Goal: Contribute content: Add original content to the website for others to see

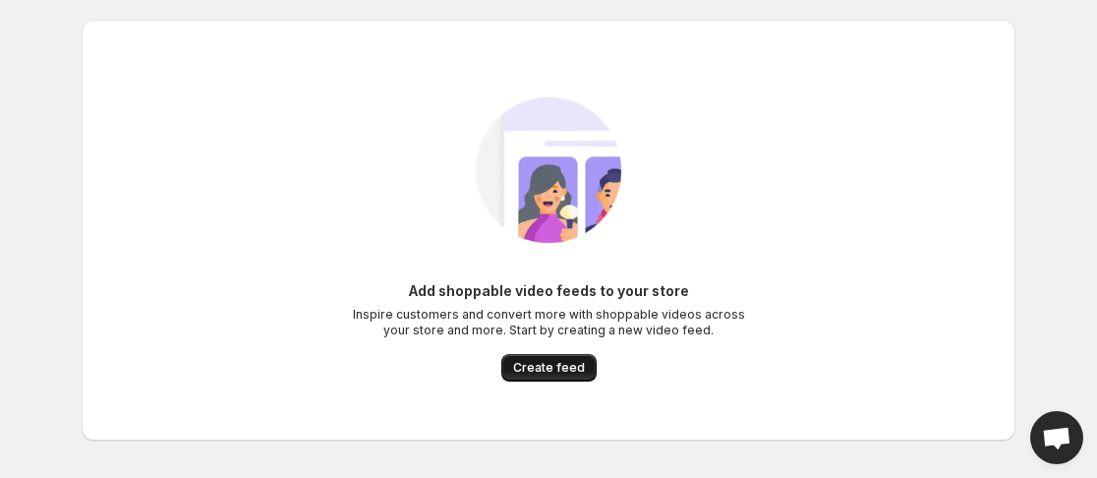
click at [555, 357] on button "Create feed" at bounding box center [548, 368] width 95 height 28
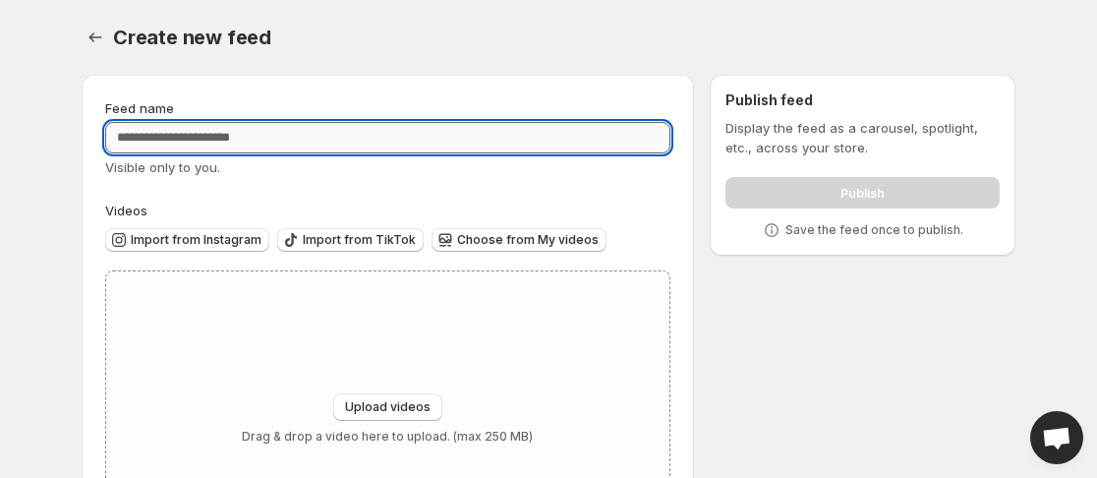
click at [442, 144] on input "Feed name" at bounding box center [387, 137] width 565 height 31
type input "**********"
click at [372, 408] on span "Upload videos" at bounding box center [388, 407] width 86 height 16
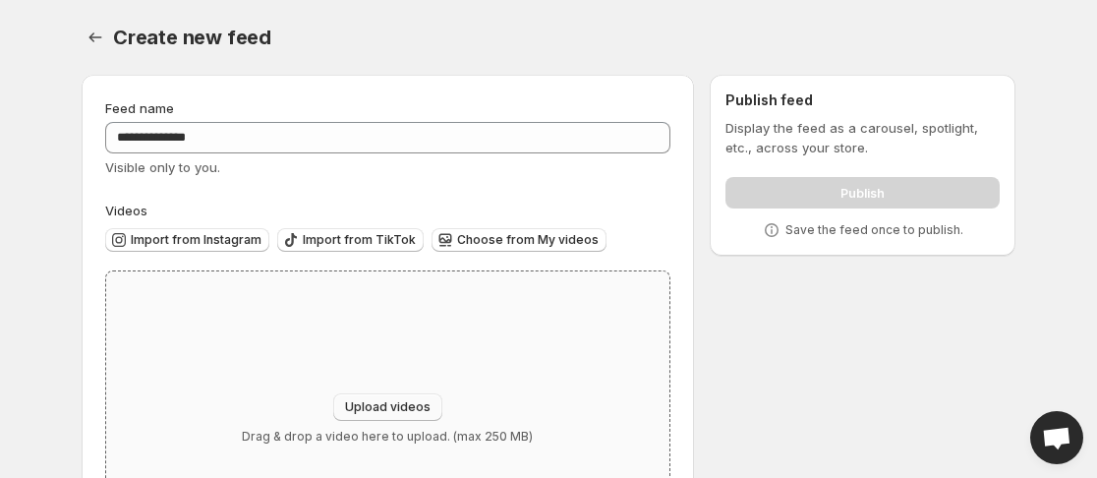
type input "**********"
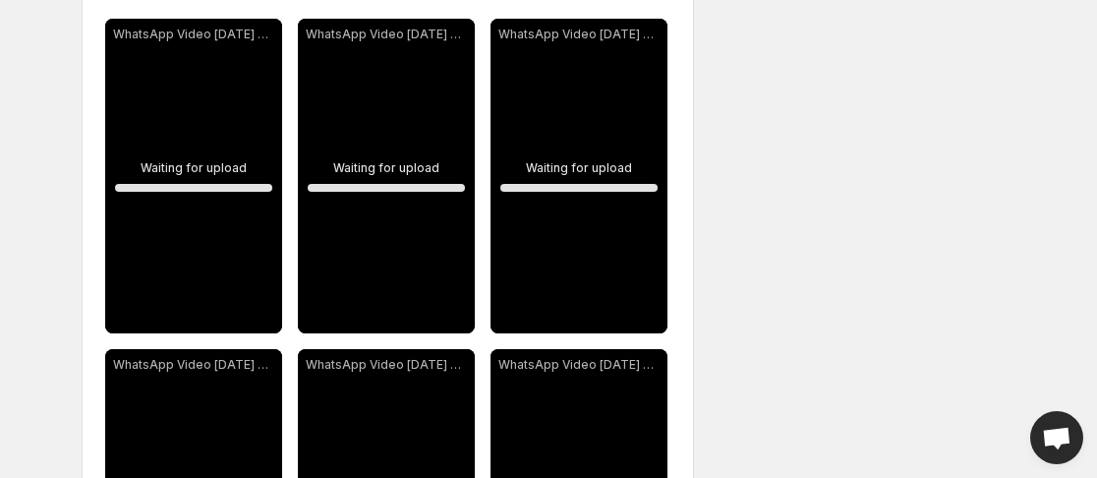
scroll to position [281, 0]
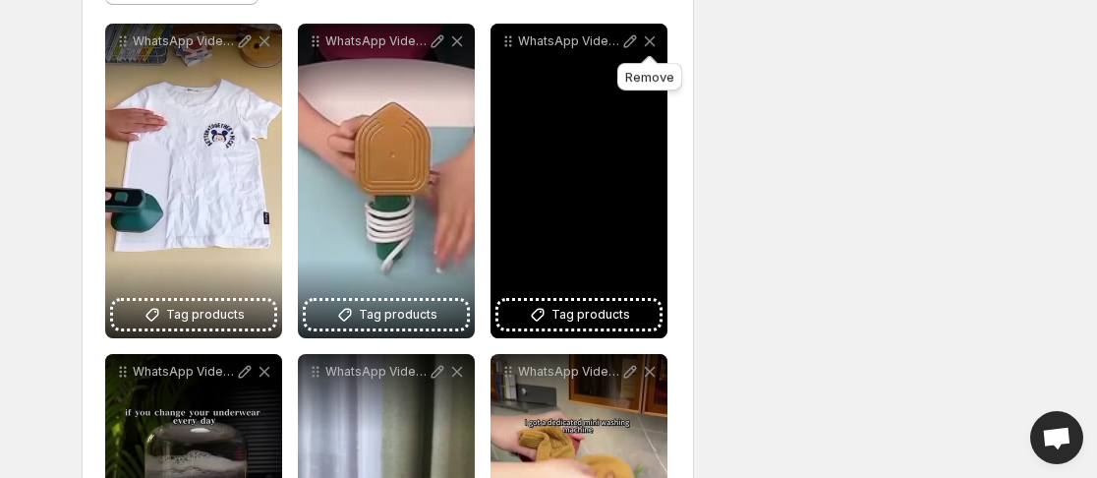
click at [650, 40] on icon at bounding box center [650, 41] width 11 height 11
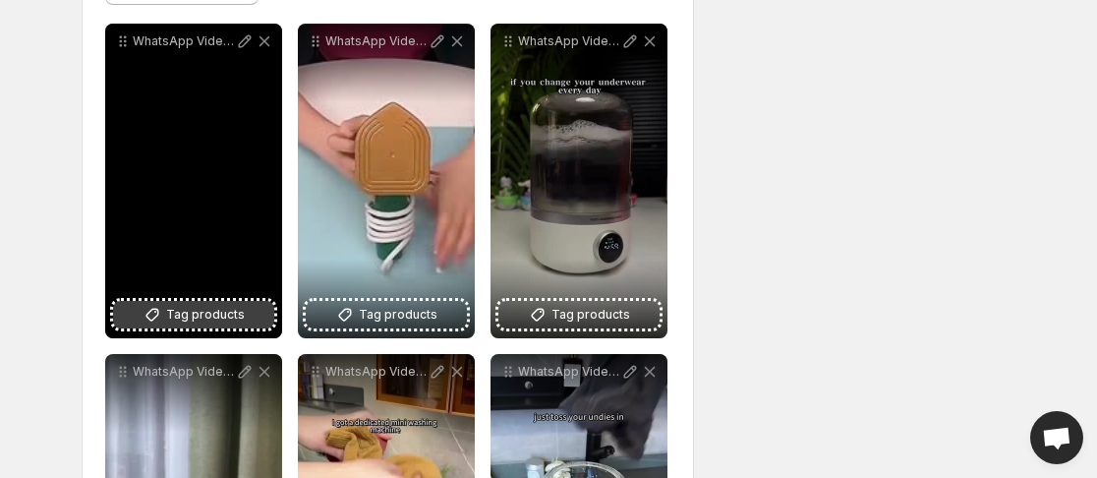
click at [182, 317] on span "Tag products" at bounding box center [205, 315] width 79 height 20
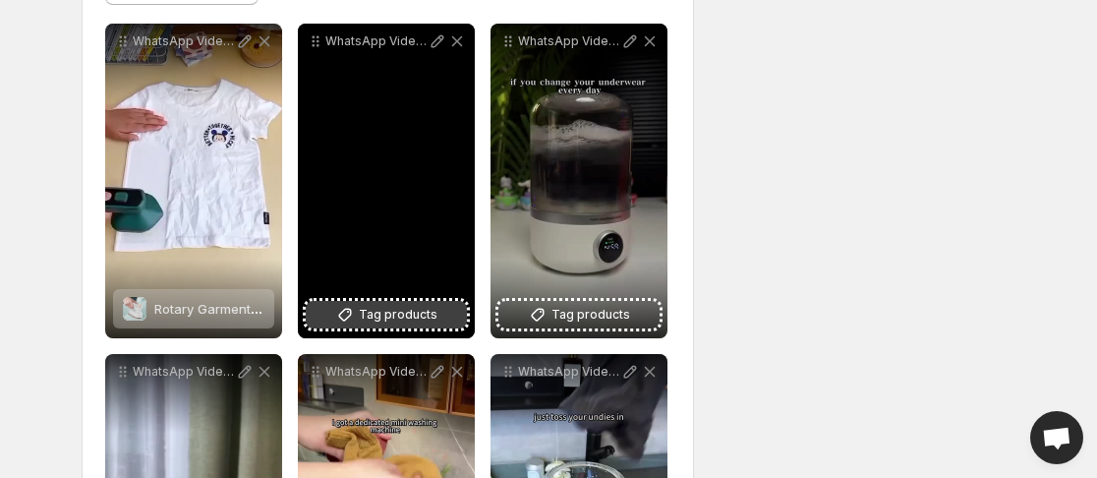
click at [388, 311] on span "Tag products" at bounding box center [398, 315] width 79 height 20
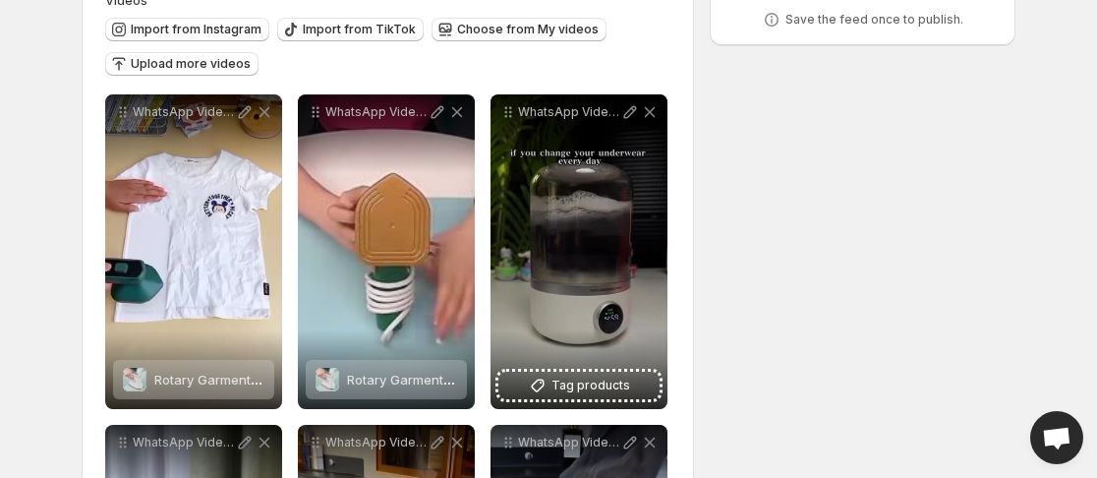
scroll to position [191, 0]
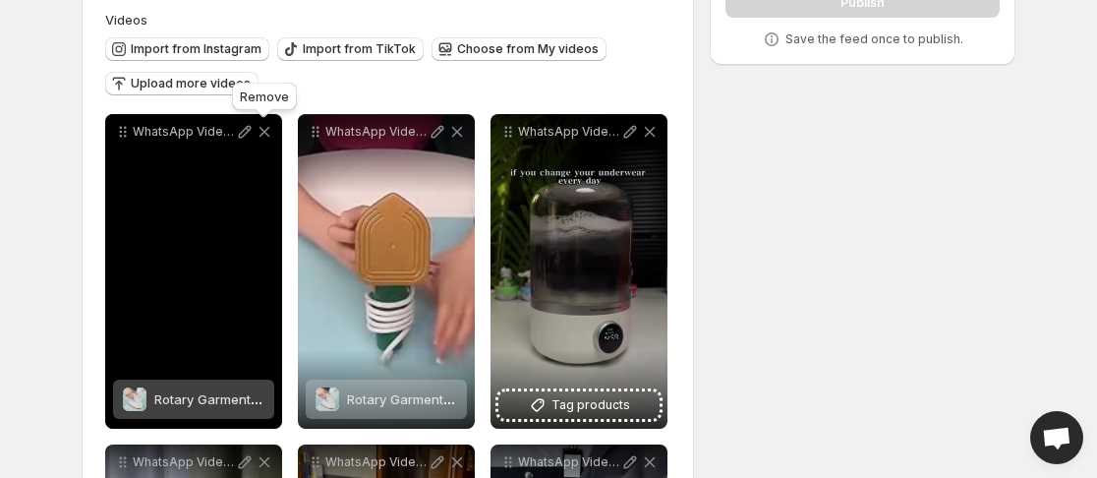
click at [270, 131] on icon at bounding box center [265, 132] width 20 height 20
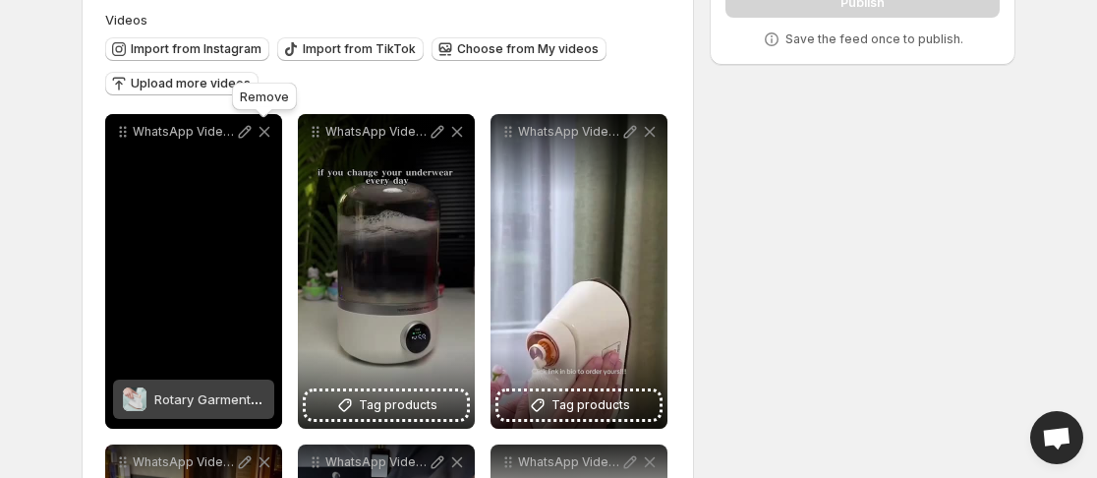
click at [270, 131] on icon at bounding box center [265, 132] width 20 height 20
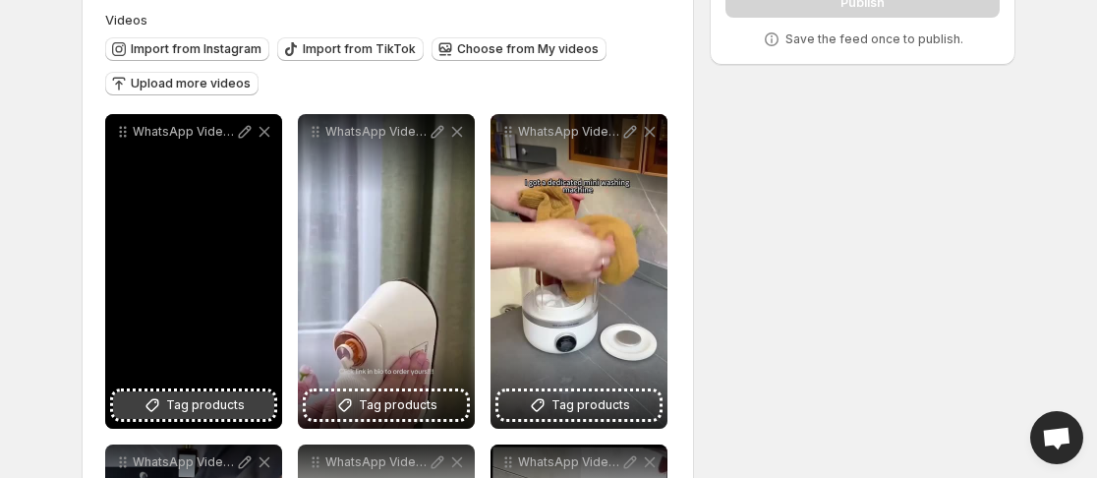
click at [217, 410] on span "Tag products" at bounding box center [205, 405] width 79 height 20
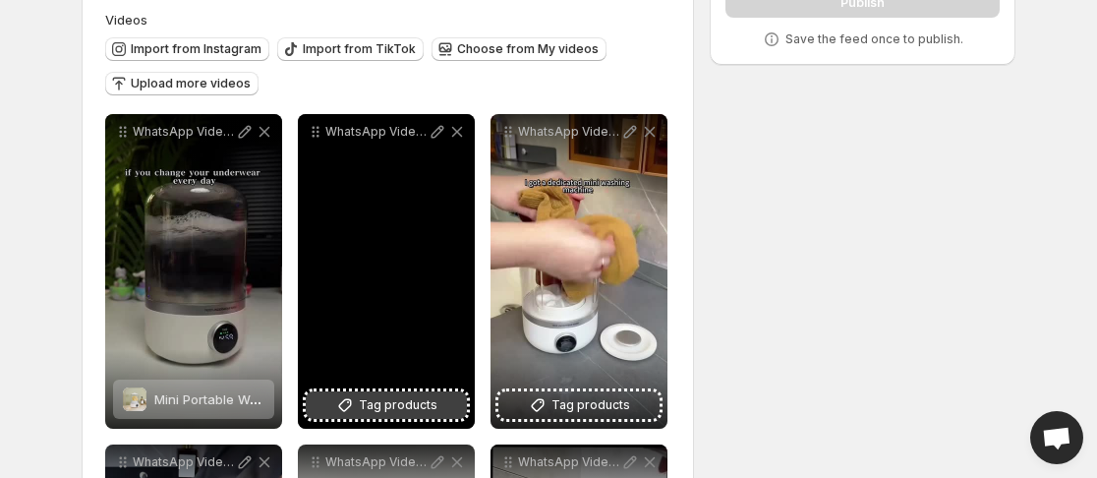
click at [411, 402] on span "Tag products" at bounding box center [398, 405] width 79 height 20
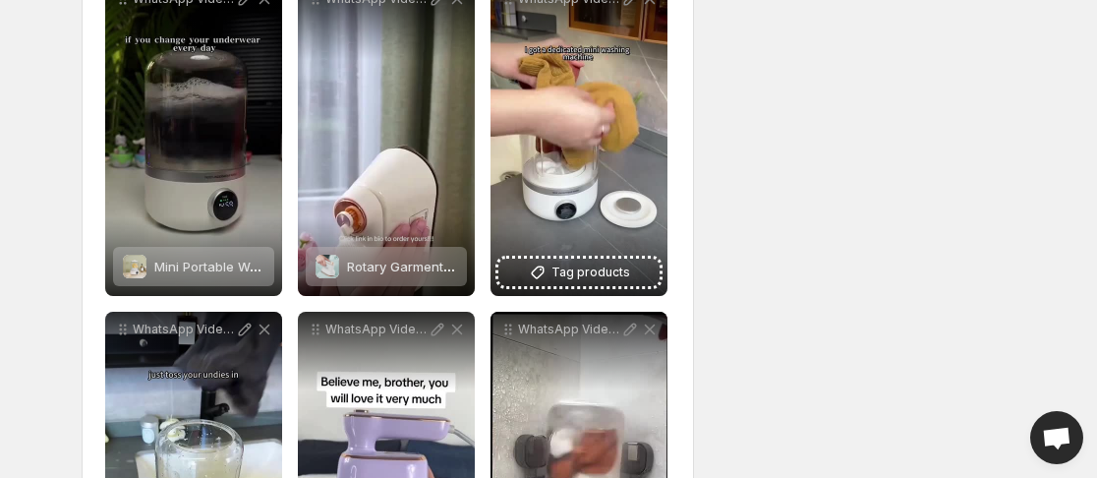
scroll to position [384, 0]
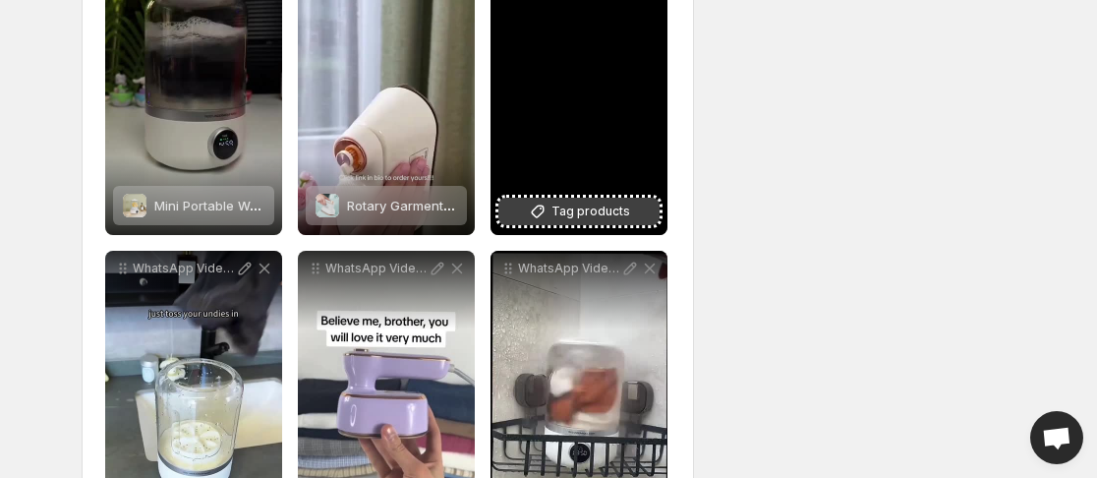
click at [588, 218] on span "Tag products" at bounding box center [590, 211] width 79 height 20
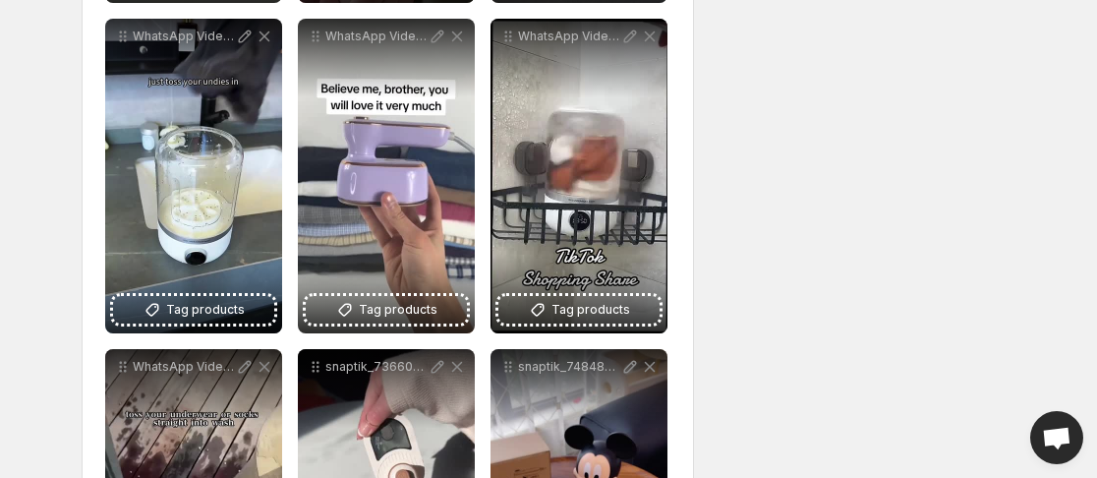
scroll to position [642, 0]
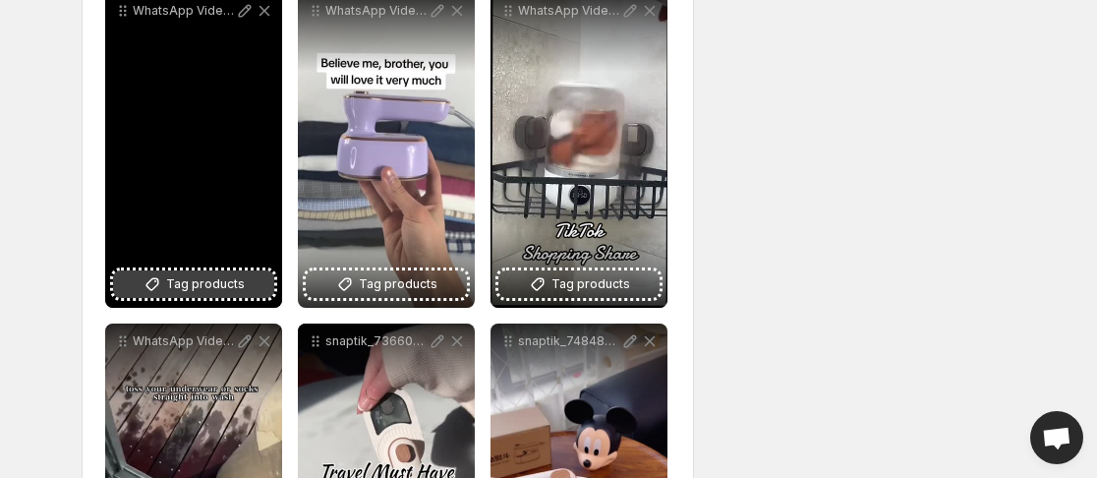
click at [213, 279] on span "Tag products" at bounding box center [205, 284] width 79 height 20
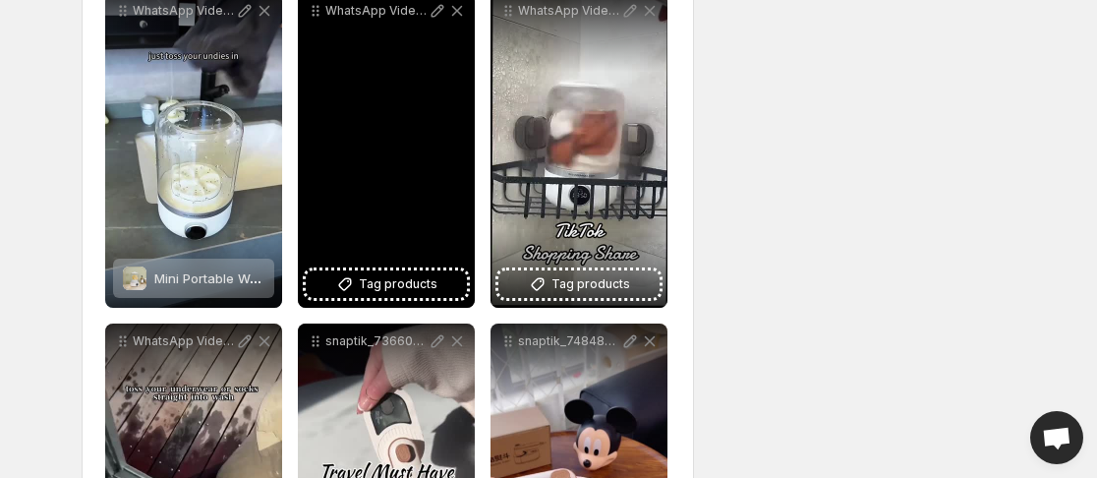
click at [424, 115] on div "WhatsApp Video [DATE] at 72427 PM 1" at bounding box center [386, 150] width 177 height 314
click at [404, 292] on span "Tag products" at bounding box center [398, 284] width 79 height 20
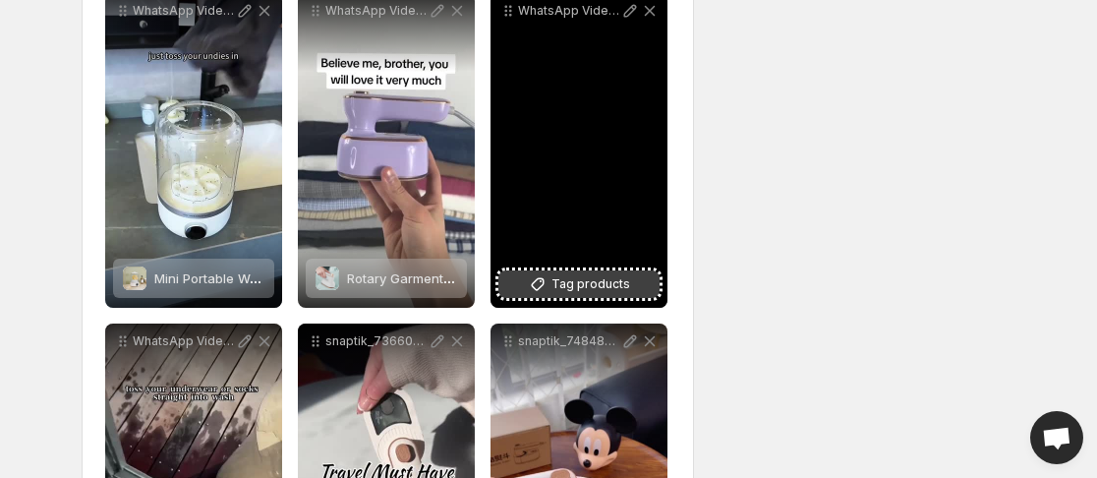
click at [611, 282] on span "Tag products" at bounding box center [590, 284] width 79 height 20
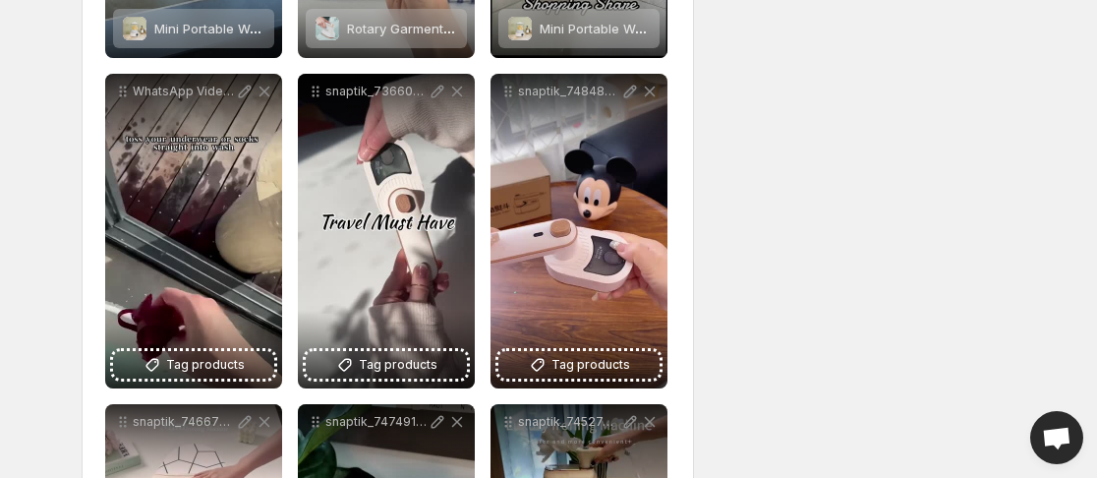
scroll to position [913, 0]
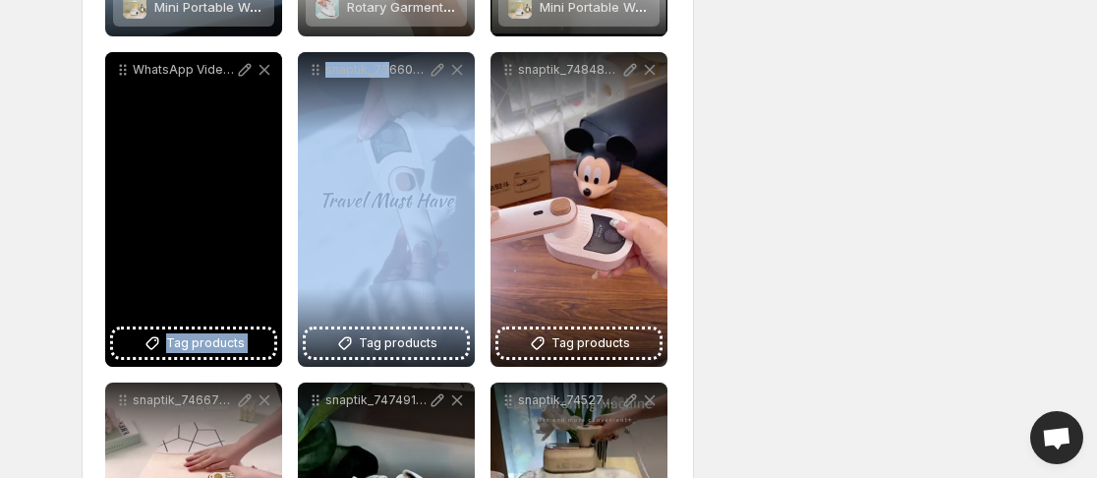
drag, startPoint x: 386, startPoint y: 203, endPoint x: 265, endPoint y: 214, distance: 121.4
click at [265, 214] on div "**********" at bounding box center [387, 209] width 565 height 1635
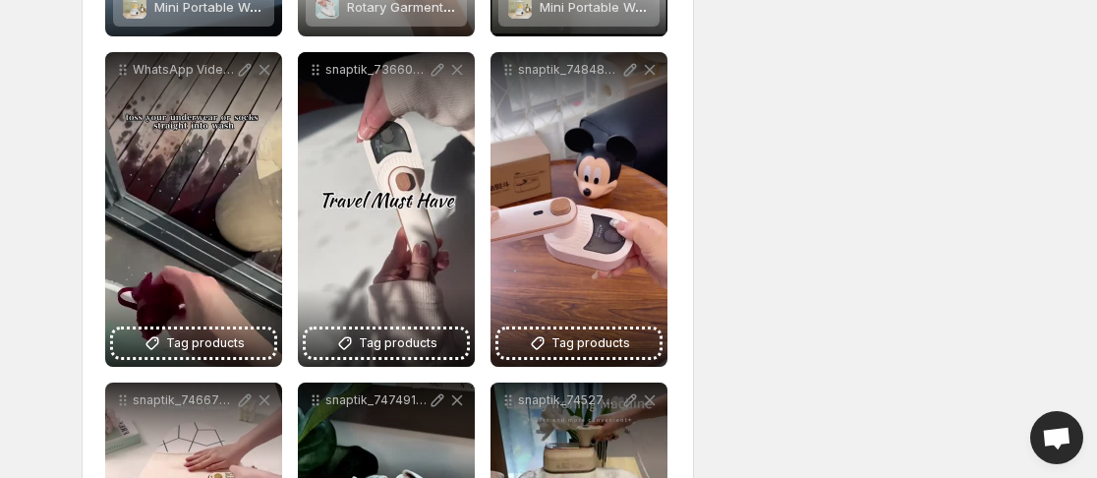
click at [773, 145] on div "**********" at bounding box center [540, 110] width 949 height 1928
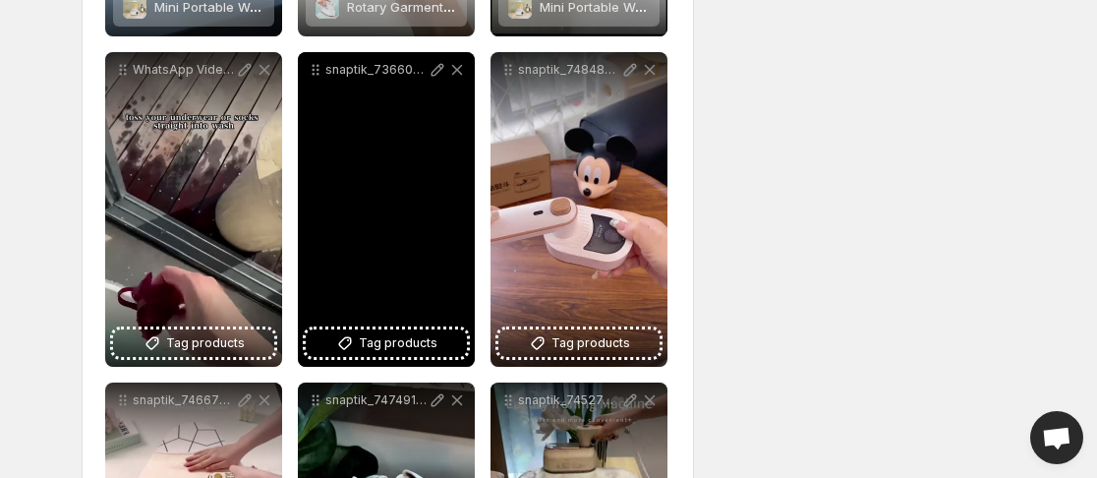
click at [332, 108] on div "snaptik_7366007404242291973_v2" at bounding box center [386, 209] width 177 height 314
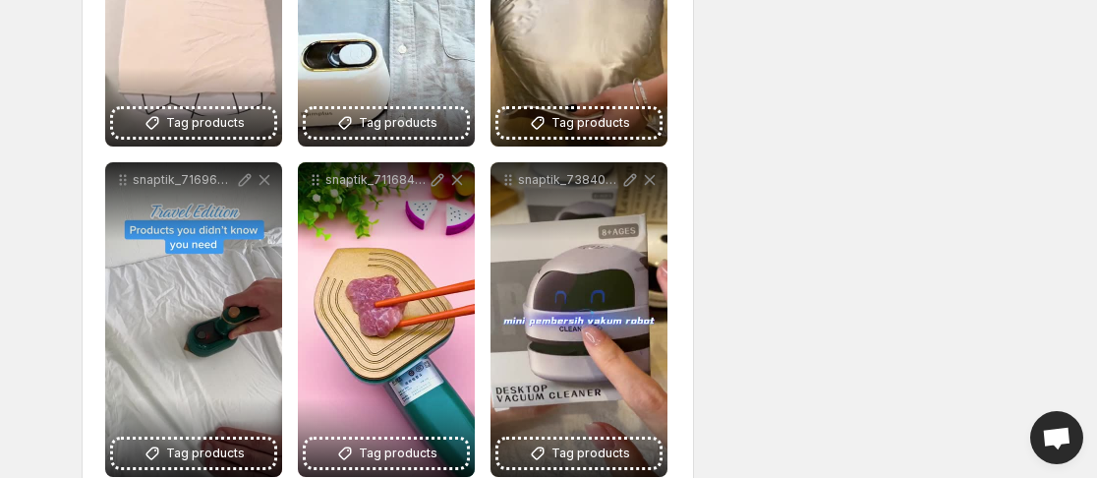
scroll to position [1510, 0]
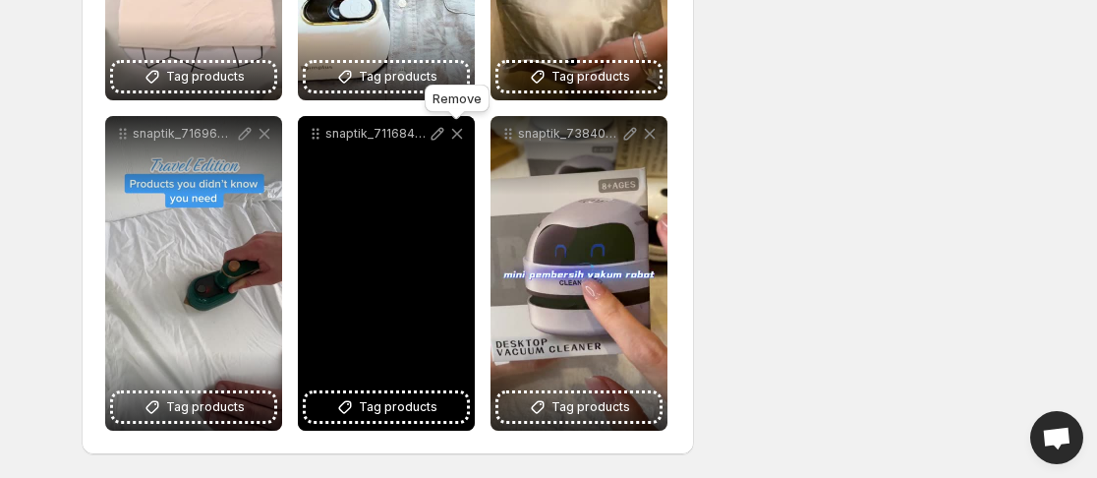
click at [458, 139] on icon at bounding box center [457, 134] width 20 height 20
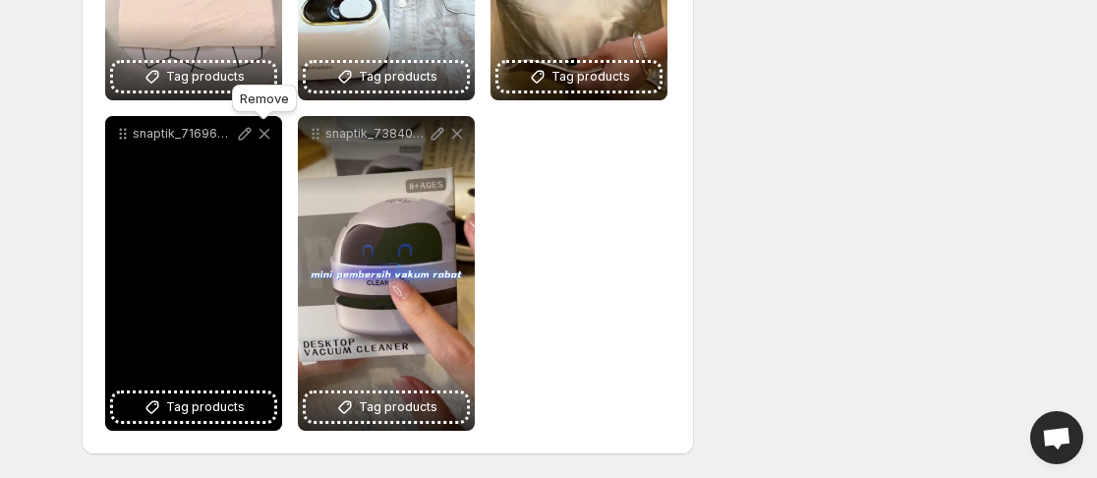
click at [265, 132] on icon at bounding box center [264, 134] width 11 height 11
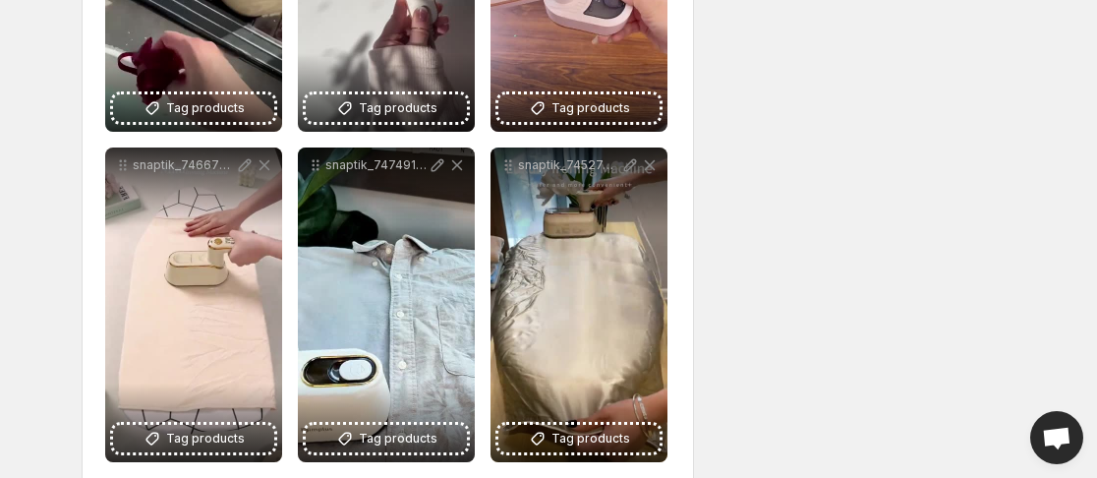
scroll to position [1131, 0]
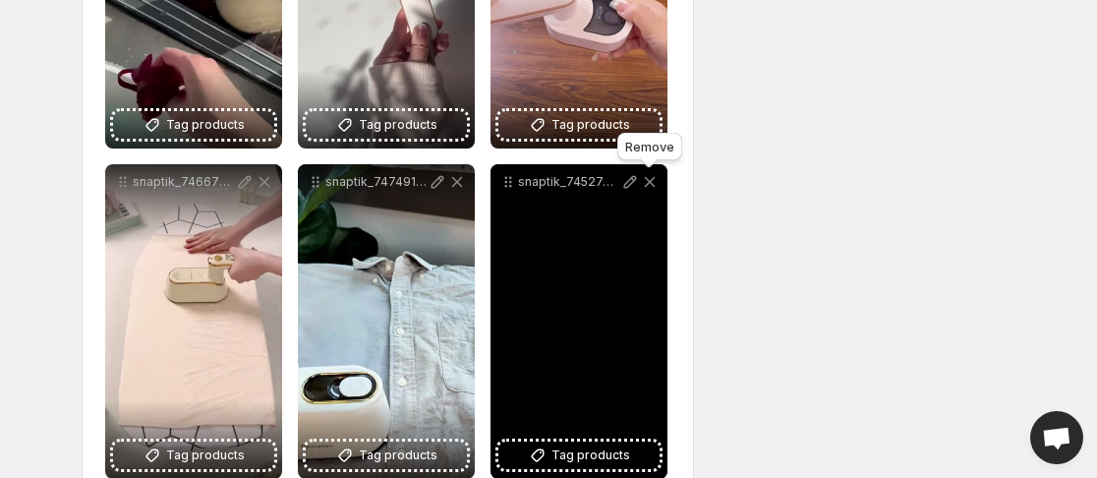
click at [657, 188] on icon at bounding box center [650, 182] width 20 height 20
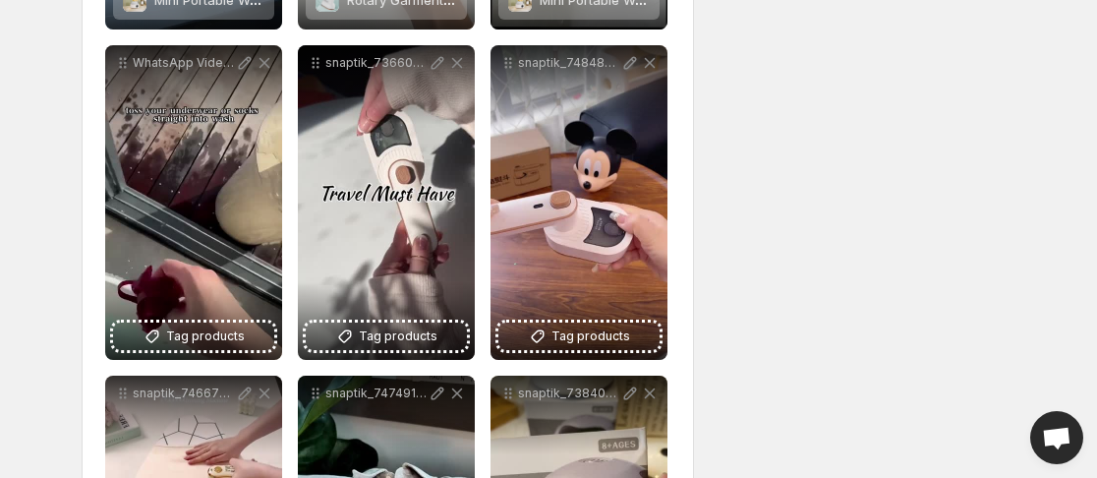
scroll to position [923, 0]
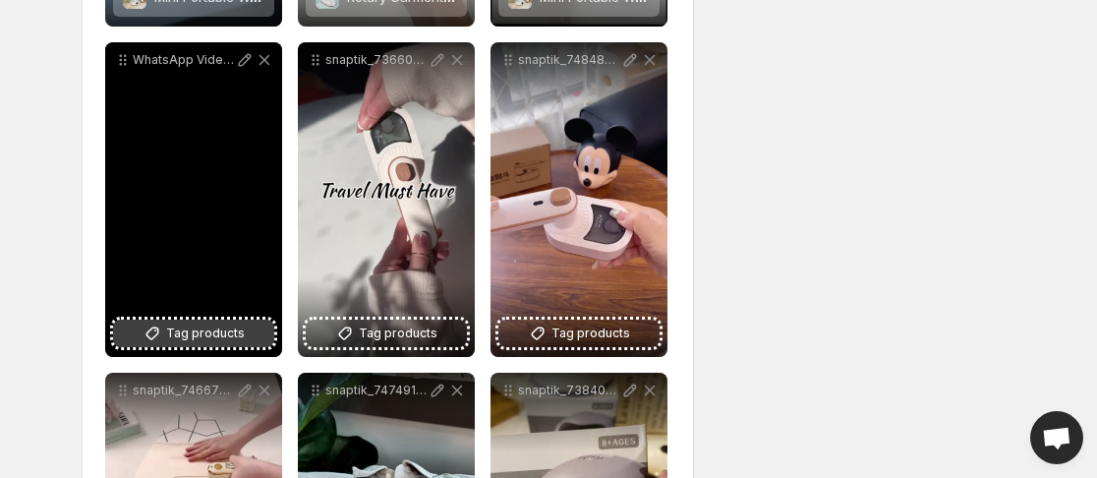
click at [233, 332] on span "Tag products" at bounding box center [205, 333] width 79 height 20
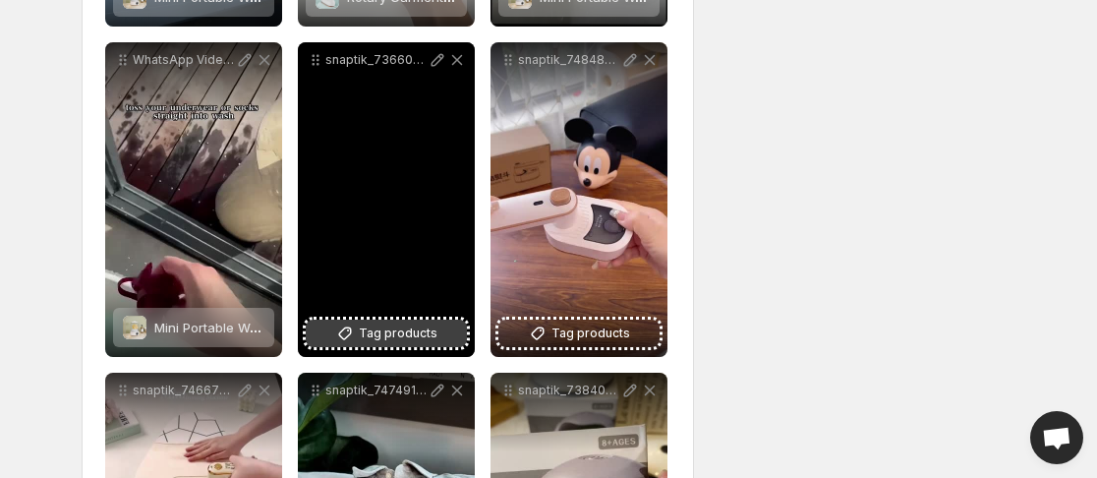
click at [415, 336] on span "Tag products" at bounding box center [398, 333] width 79 height 20
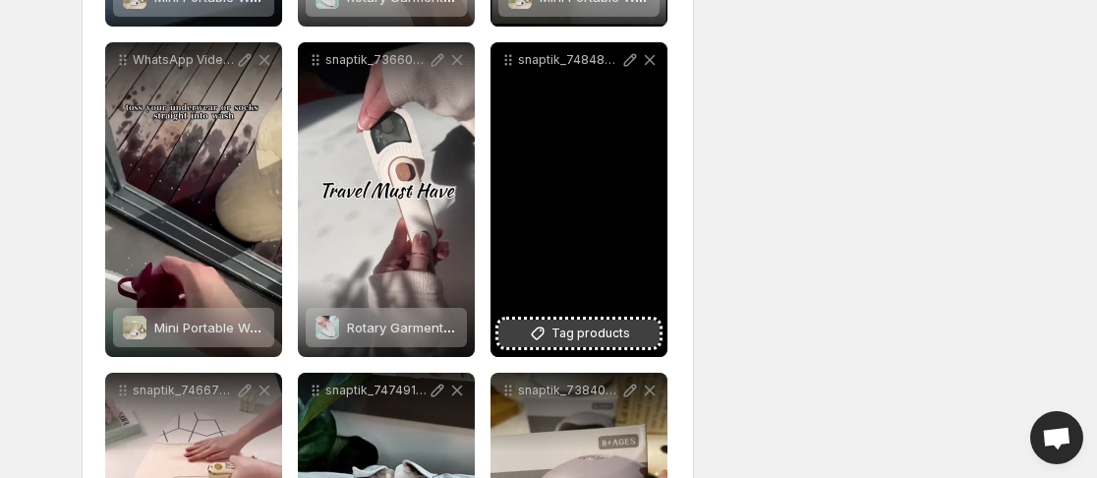
click at [608, 336] on span "Tag products" at bounding box center [590, 333] width 79 height 20
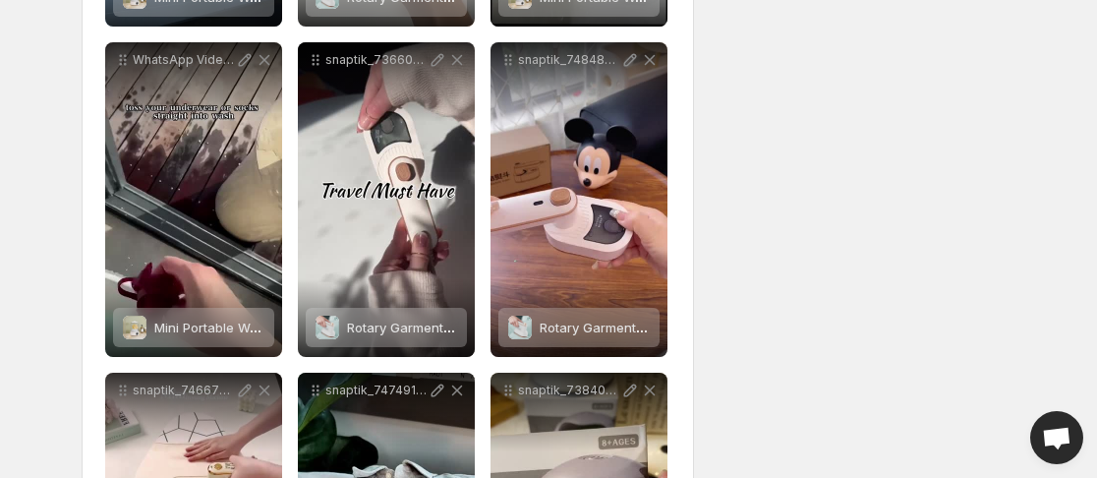
scroll to position [1179, 0]
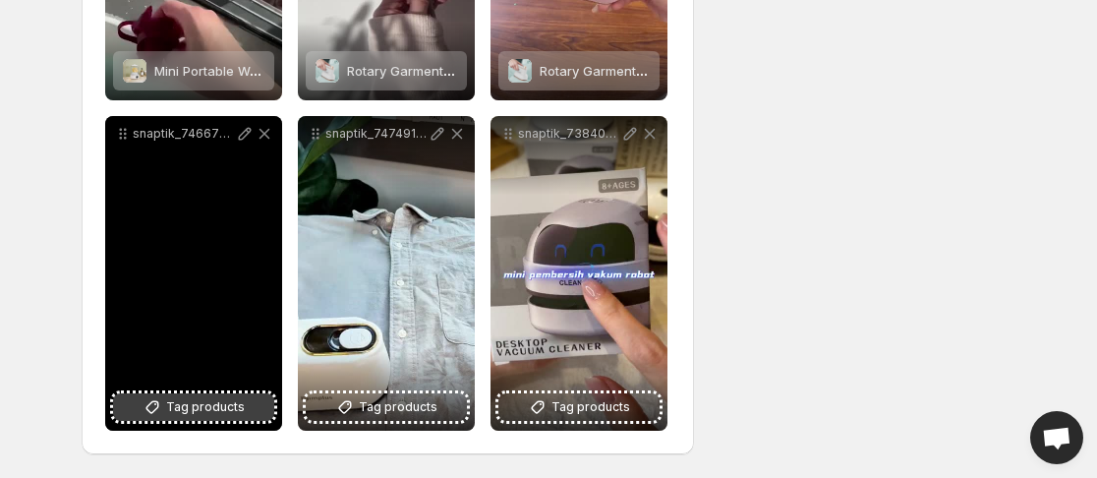
click at [213, 406] on span "Tag products" at bounding box center [205, 407] width 79 height 20
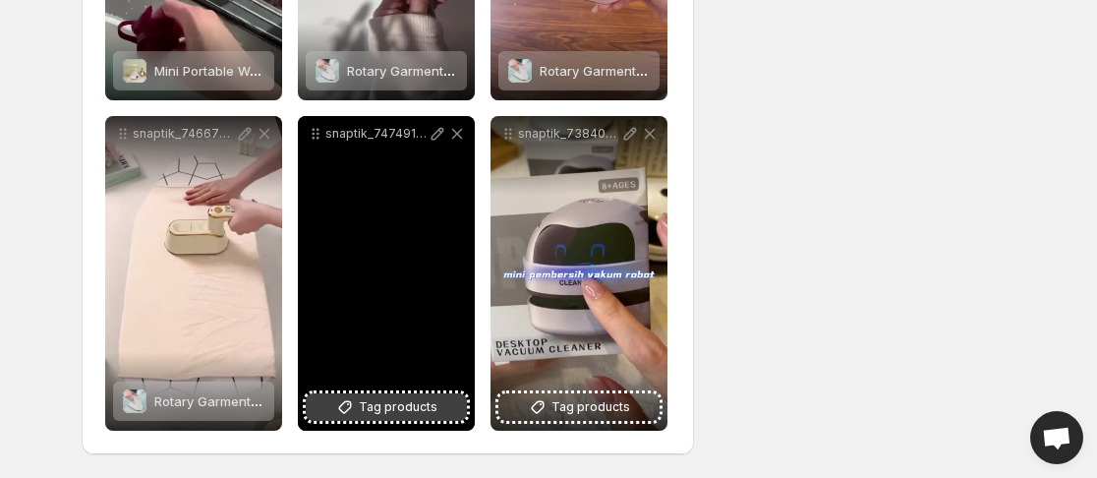
click at [391, 404] on span "Tag products" at bounding box center [398, 407] width 79 height 20
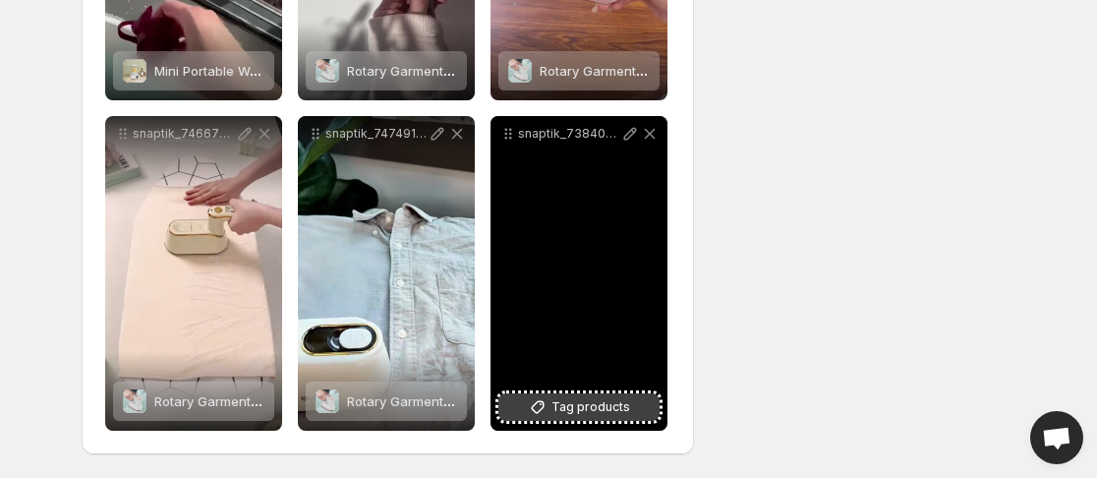
click at [607, 414] on span "Tag products" at bounding box center [590, 407] width 79 height 20
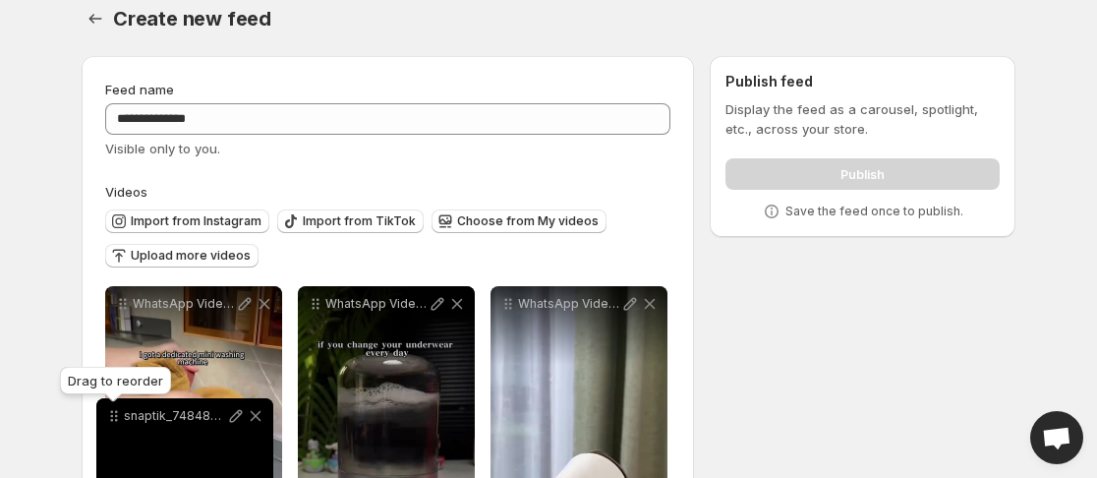
scroll to position [45, 0]
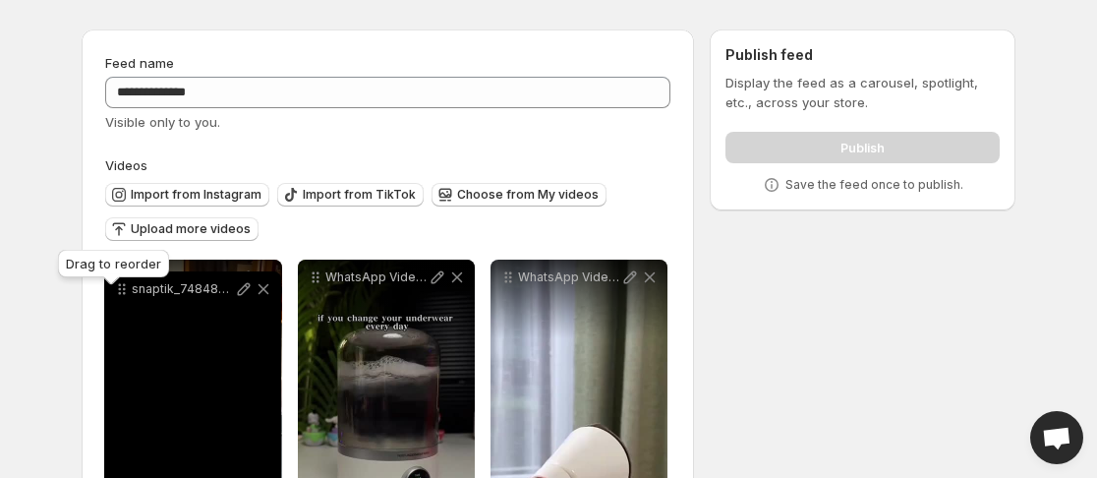
drag, startPoint x: 509, startPoint y: 172, endPoint x: 123, endPoint y: 292, distance: 404.4
click at [123, 292] on icon at bounding box center [122, 289] width 20 height 20
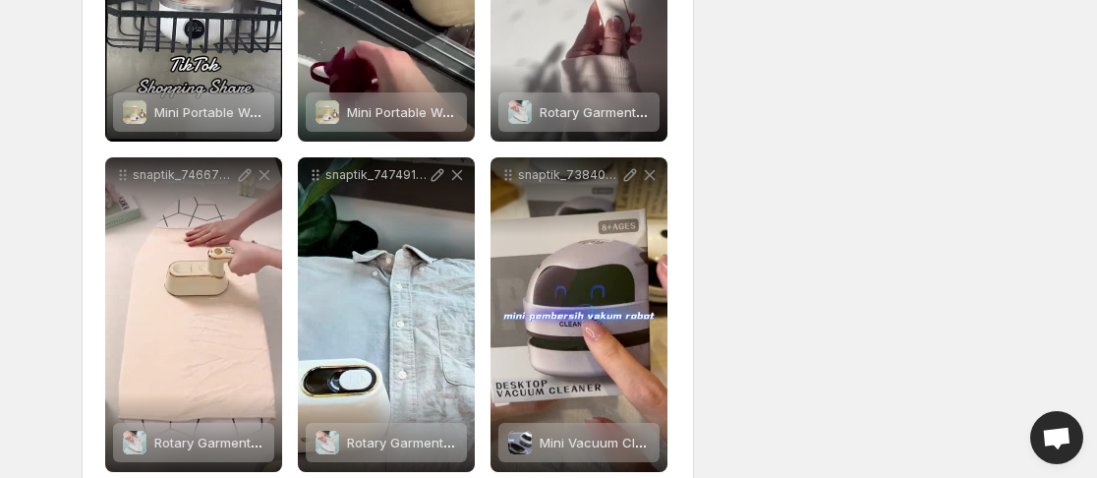
scroll to position [1179, 0]
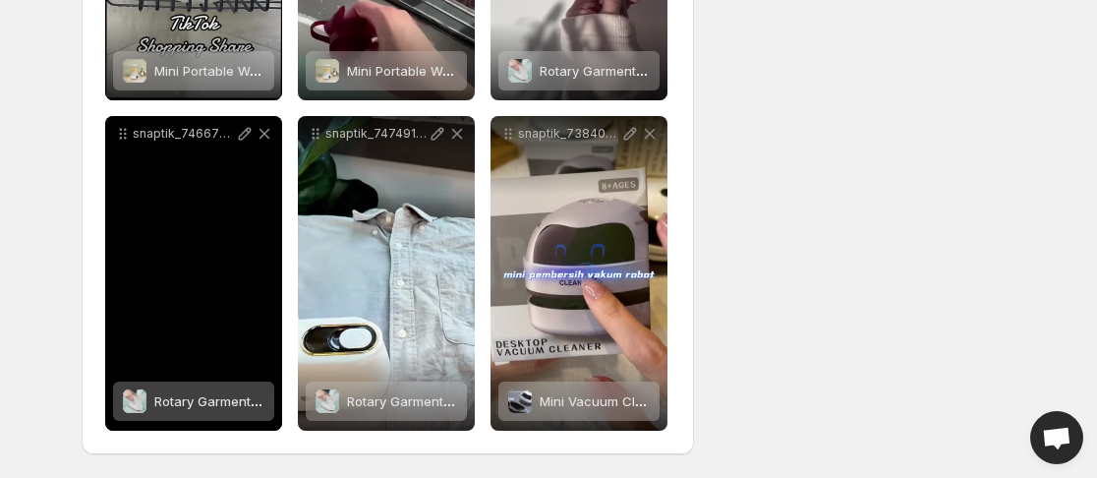
click at [131, 143] on div "snaptik_7466799774616849682_v2" at bounding box center [193, 133] width 177 height 35
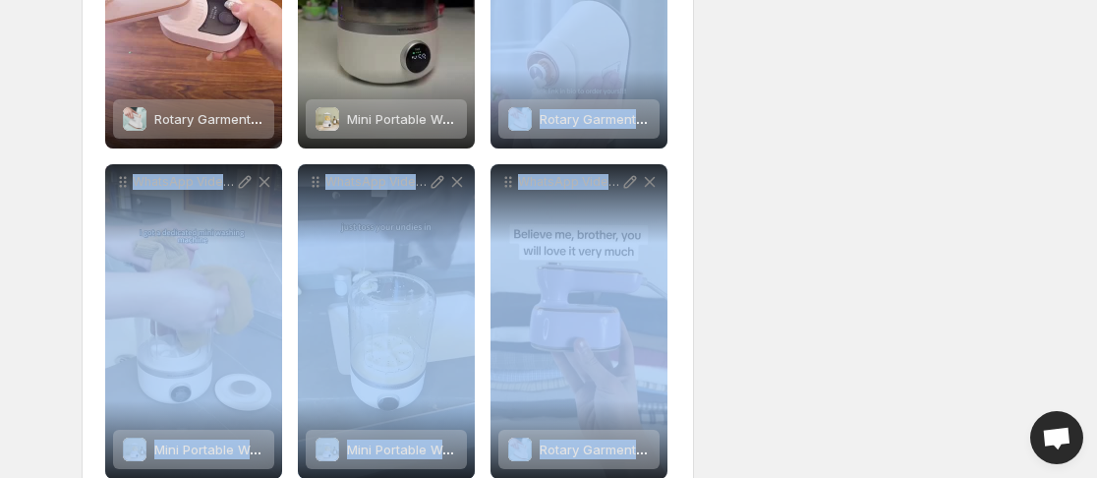
scroll to position [139, 0]
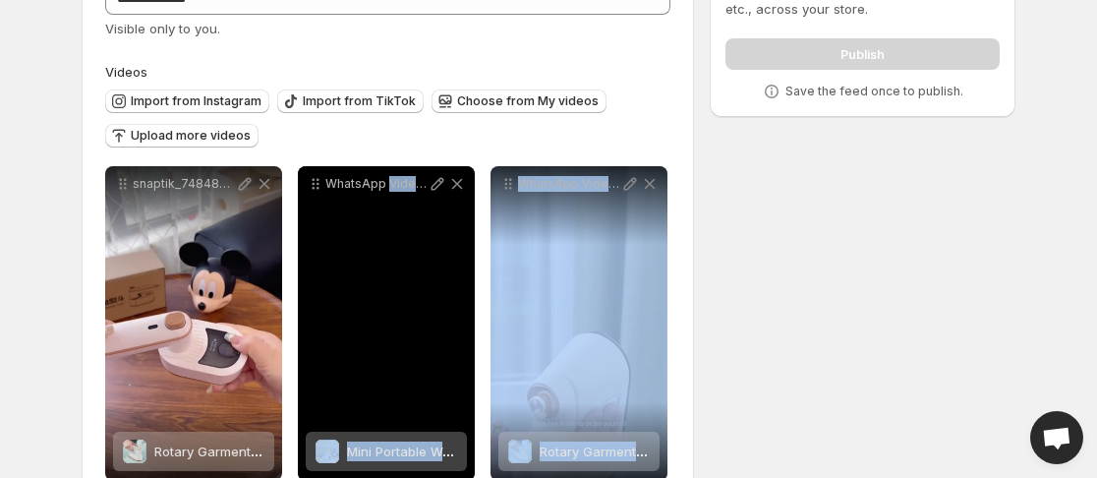
drag, startPoint x: 131, startPoint y: 143, endPoint x: 397, endPoint y: 280, distance: 299.3
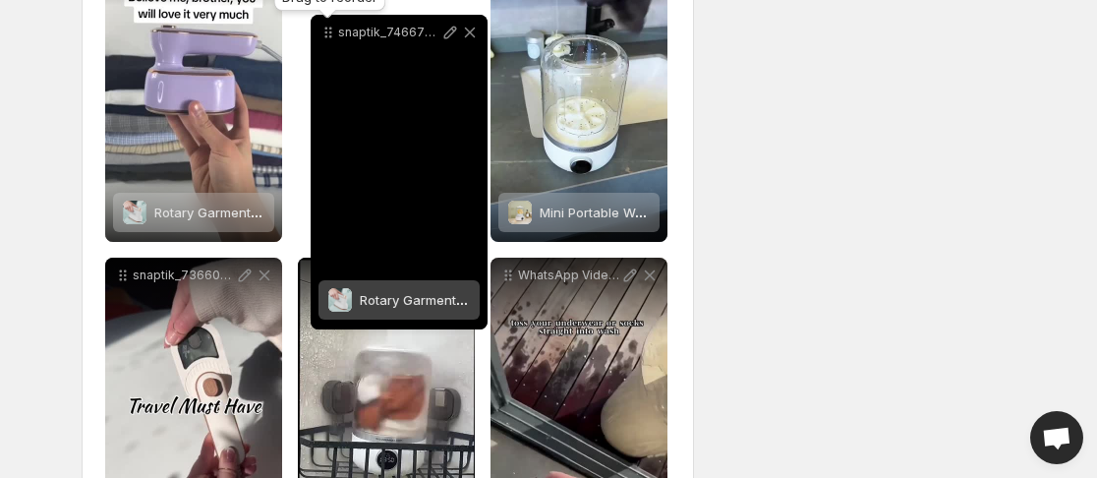
scroll to position [0, 0]
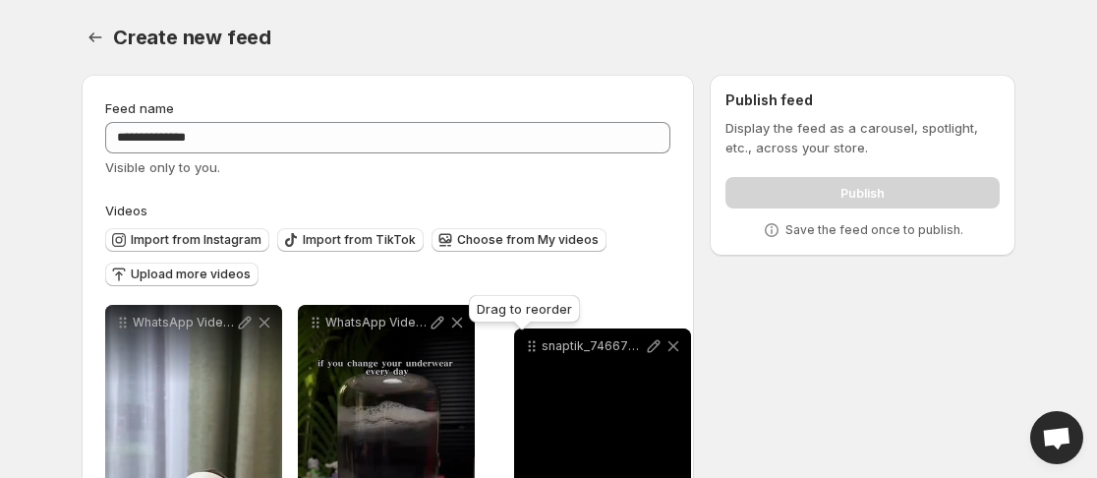
drag, startPoint x: 122, startPoint y: 398, endPoint x: 532, endPoint y: 351, distance: 412.5
click at [532, 351] on icon at bounding box center [532, 346] width 20 height 20
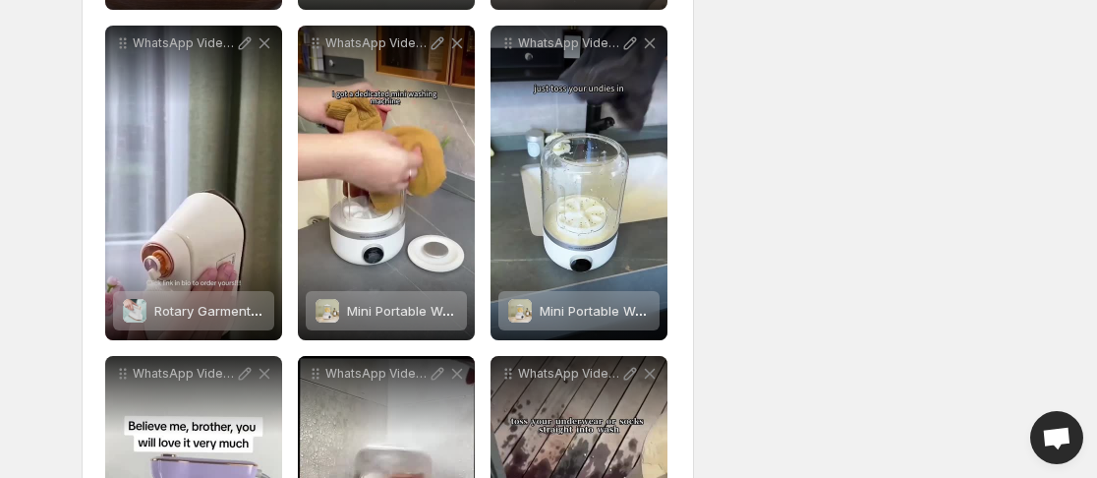
scroll to position [739, 0]
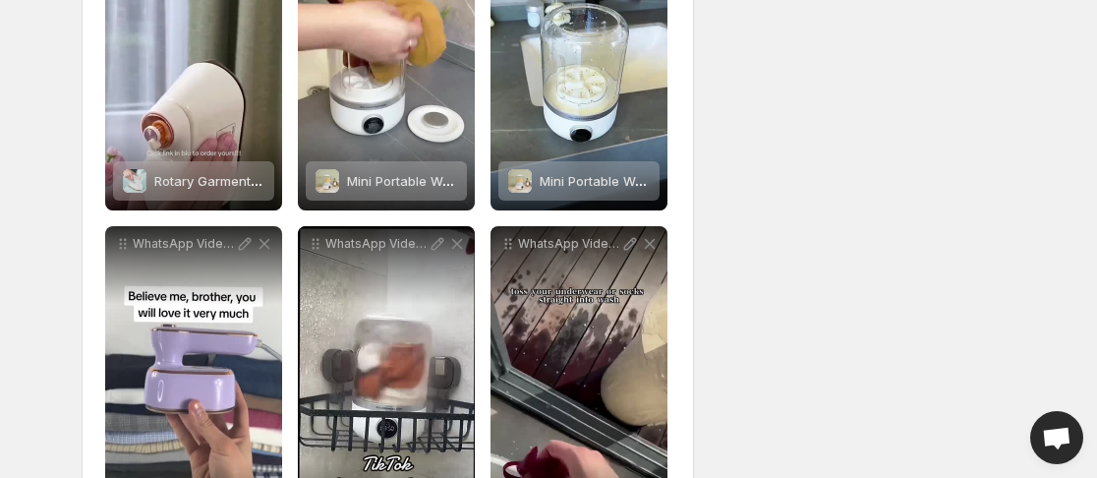
click at [483, 86] on div "**********" at bounding box center [387, 218] width 565 height 1305
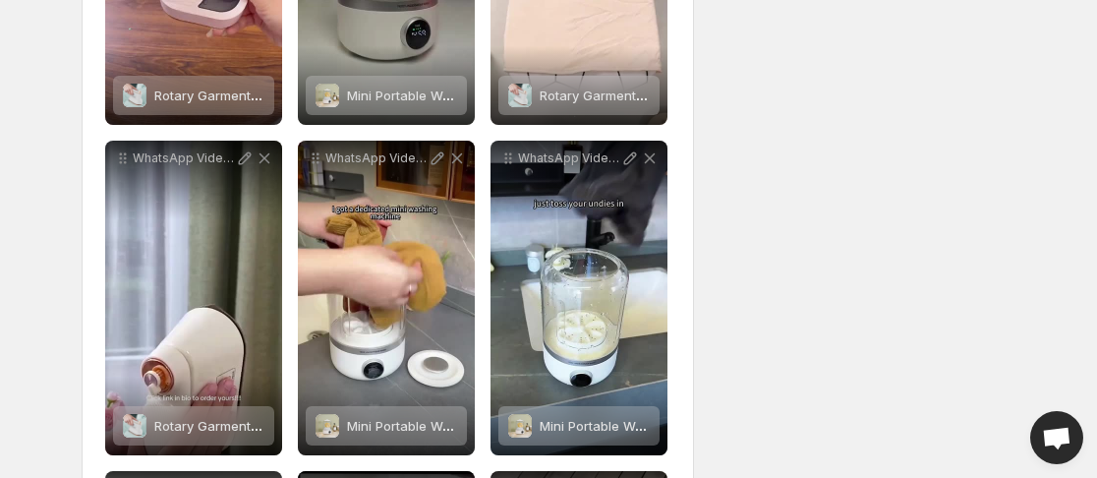
scroll to position [481, 0]
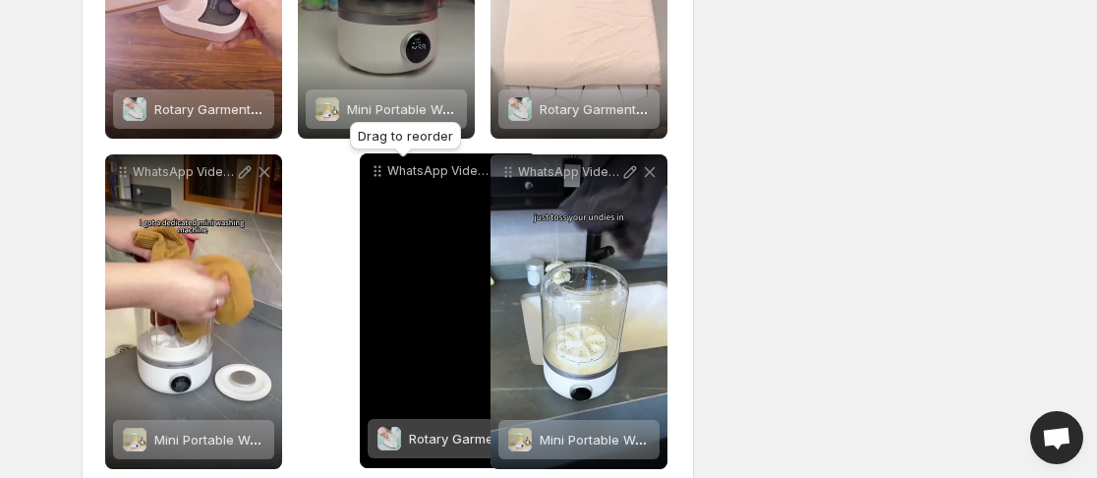
drag, startPoint x: 125, startPoint y: 176, endPoint x: 379, endPoint y: 175, distance: 254.5
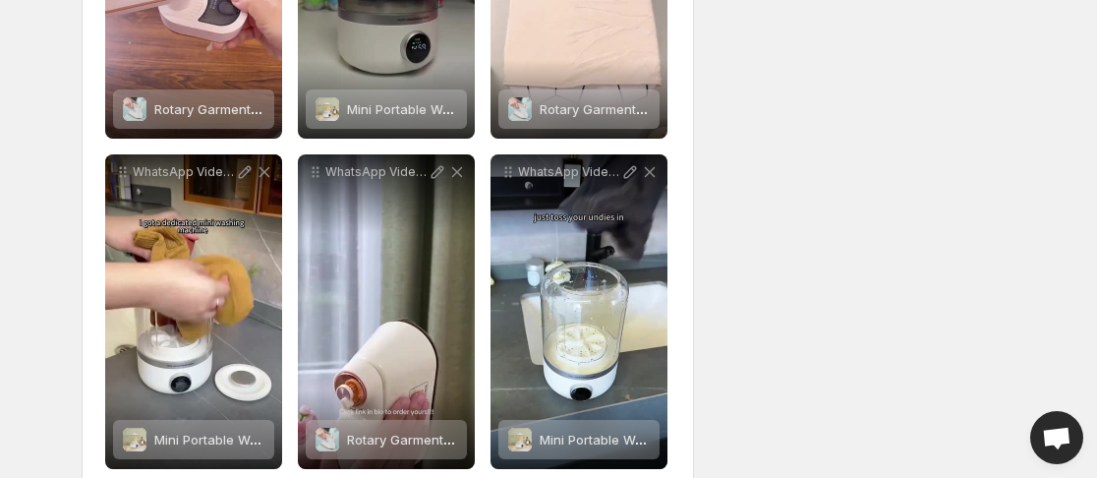
scroll to position [0, 0]
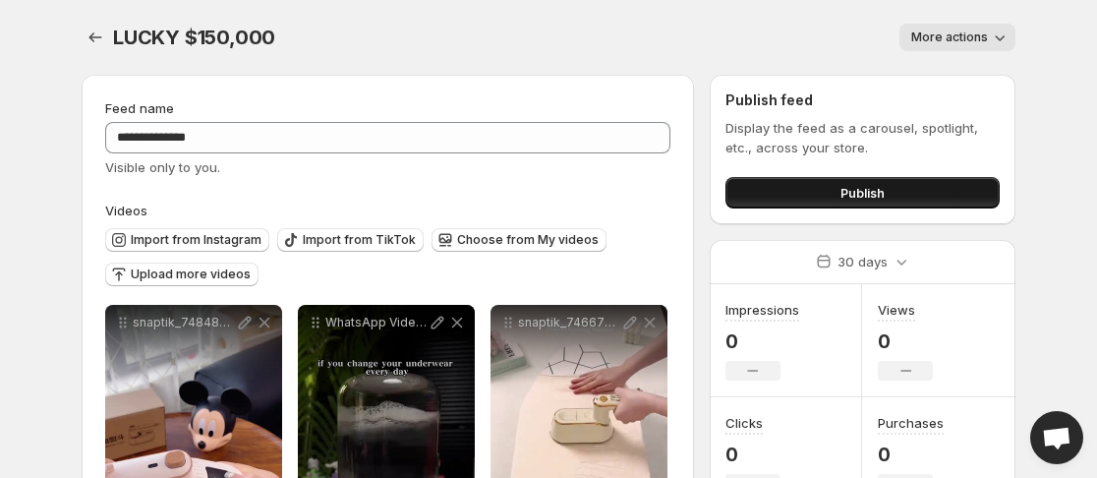
click at [929, 191] on button "Publish" at bounding box center [862, 192] width 274 height 31
